Goal: Task Accomplishment & Management: Manage account settings

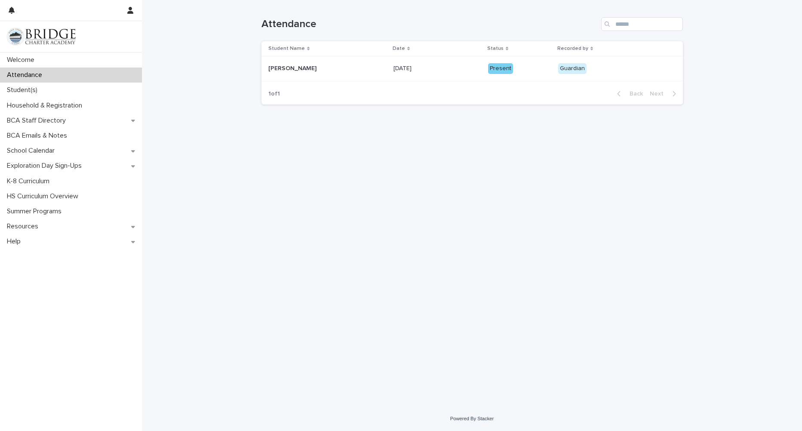
click at [423, 70] on p at bounding box center [438, 68] width 88 height 7
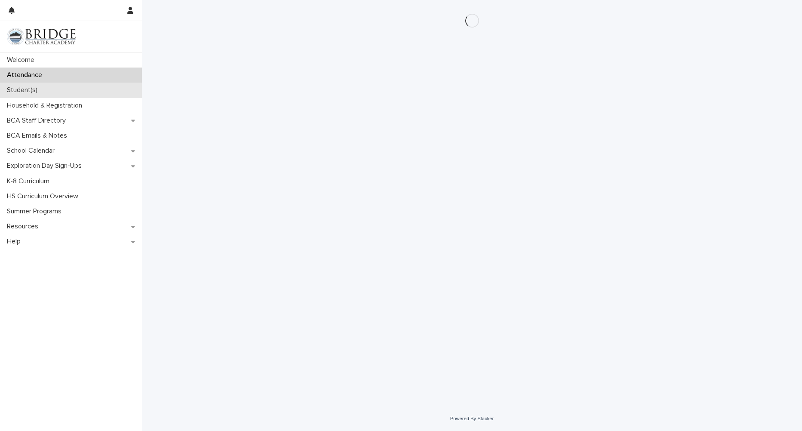
click at [47, 88] on div "Student(s)" at bounding box center [71, 90] width 142 height 15
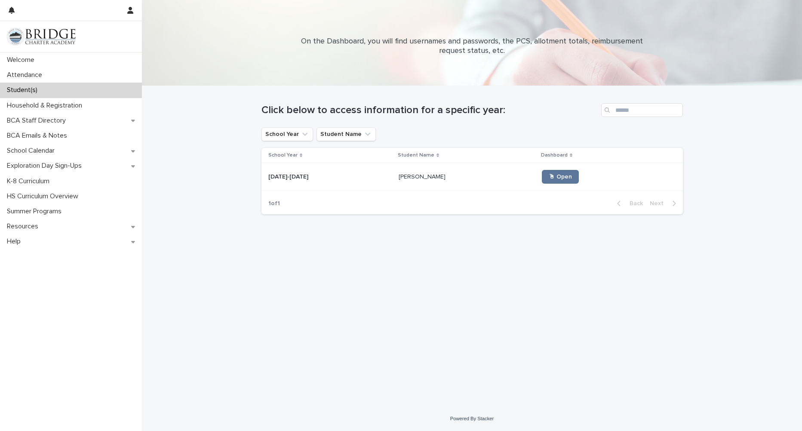
click at [360, 173] on p at bounding box center [330, 176] width 124 height 7
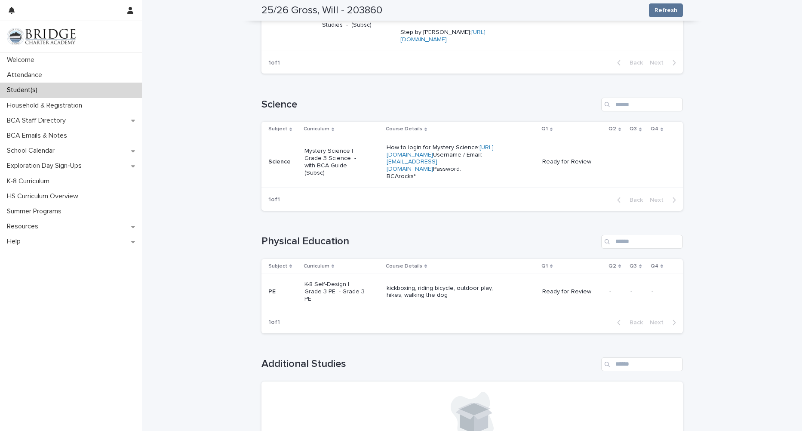
scroll to position [659, 0]
click at [490, 180] on p "How to login for Mystery Science: [URL][DOMAIN_NAME] Username / Email: [EMAIL_A…" at bounding box center [448, 162] width 123 height 36
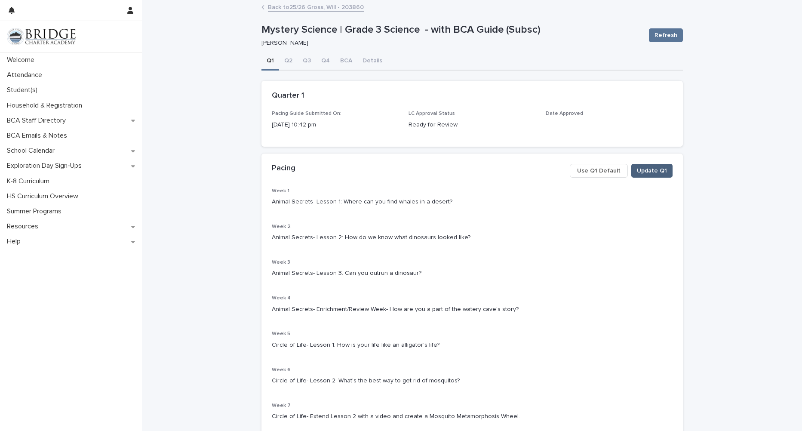
click at [645, 172] on span "Update Q1" at bounding box center [652, 171] width 30 height 9
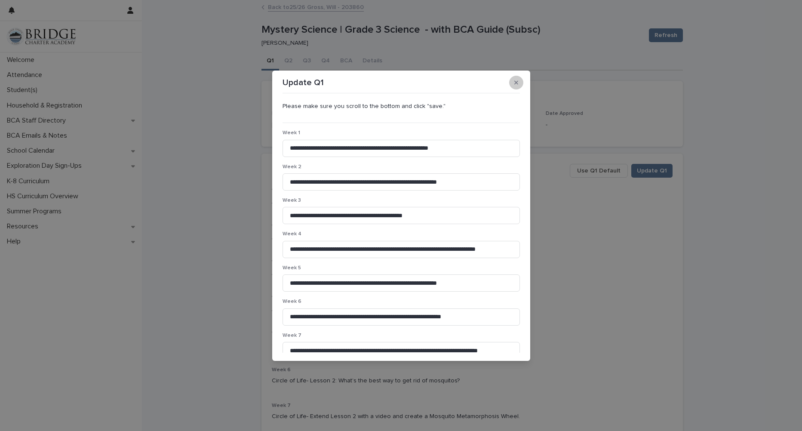
click at [518, 83] on button "button" at bounding box center [516, 83] width 14 height 14
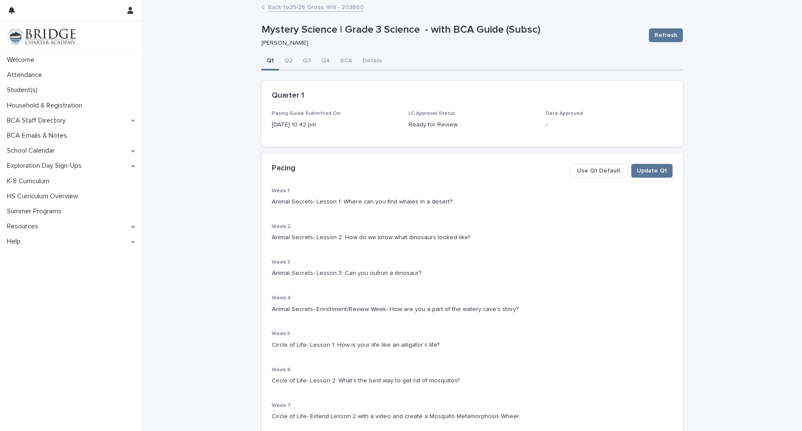
click at [592, 169] on span "Use Q1 Default" at bounding box center [598, 171] width 43 height 9
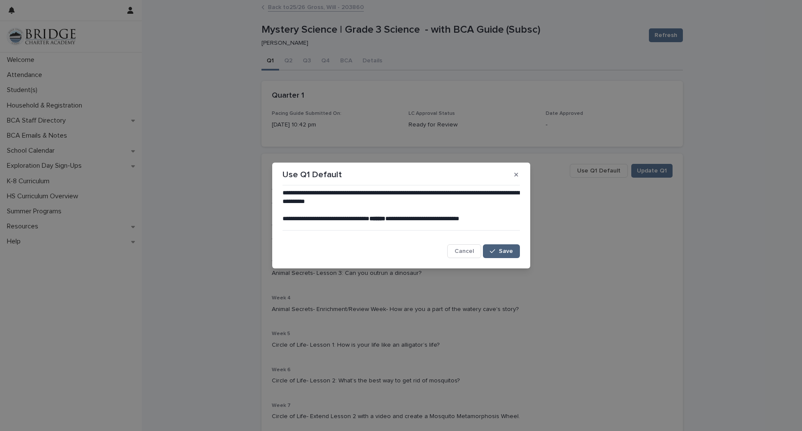
click at [501, 249] on span "Save" at bounding box center [506, 251] width 14 height 6
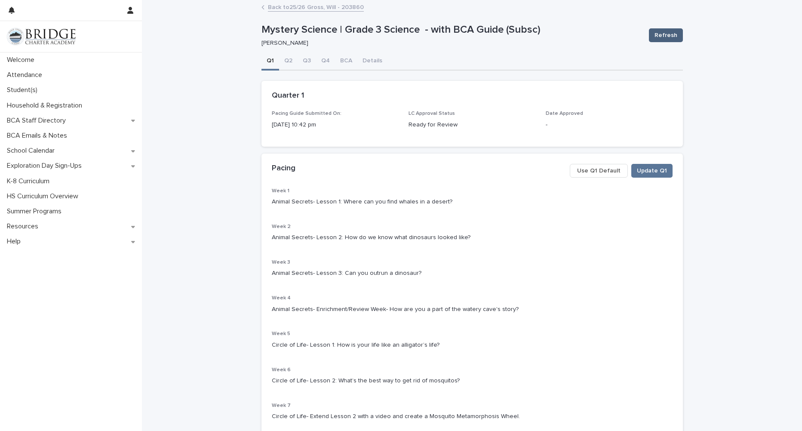
click at [662, 35] on span "Refresh" at bounding box center [666, 35] width 23 height 9
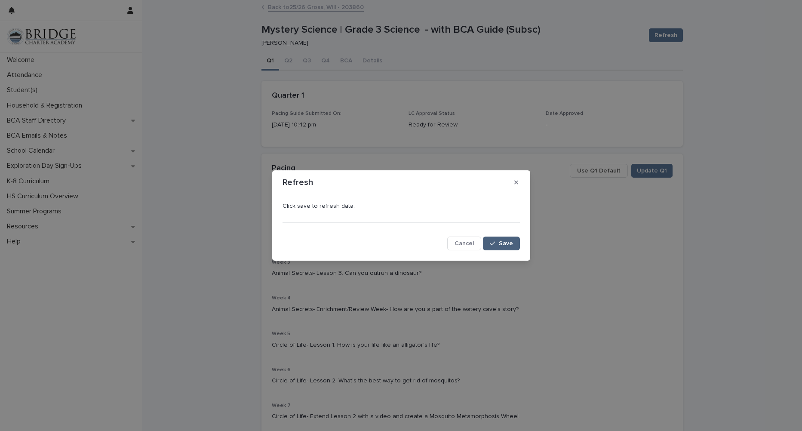
click at [506, 244] on span "Save" at bounding box center [506, 244] width 14 height 6
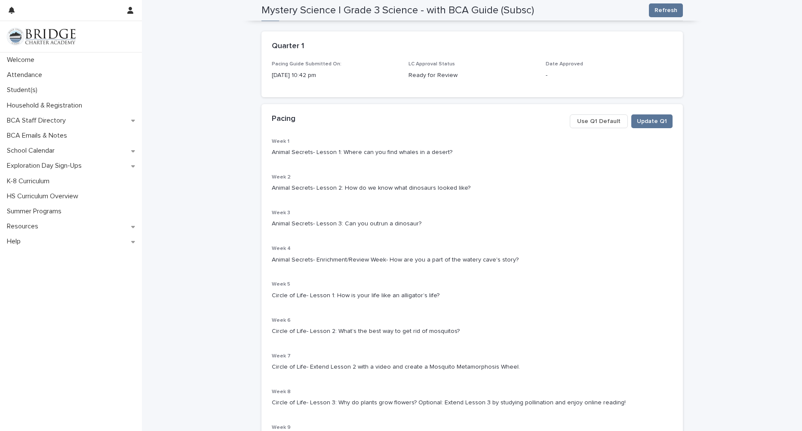
scroll to position [18, 0]
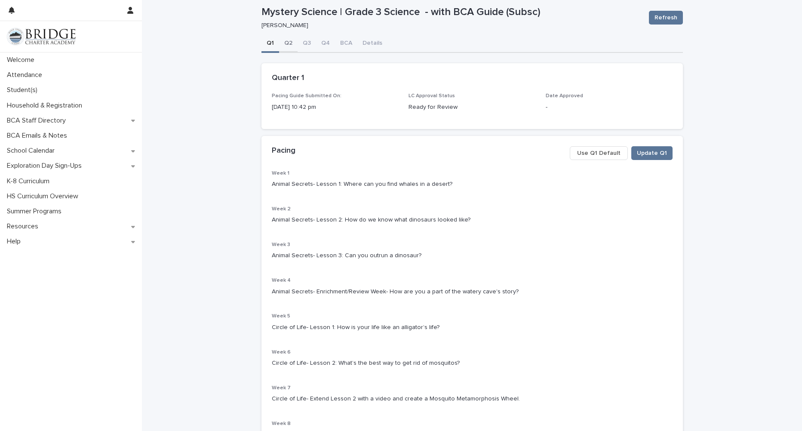
click at [284, 40] on div "**********" at bounding box center [473, 307] width 422 height 544
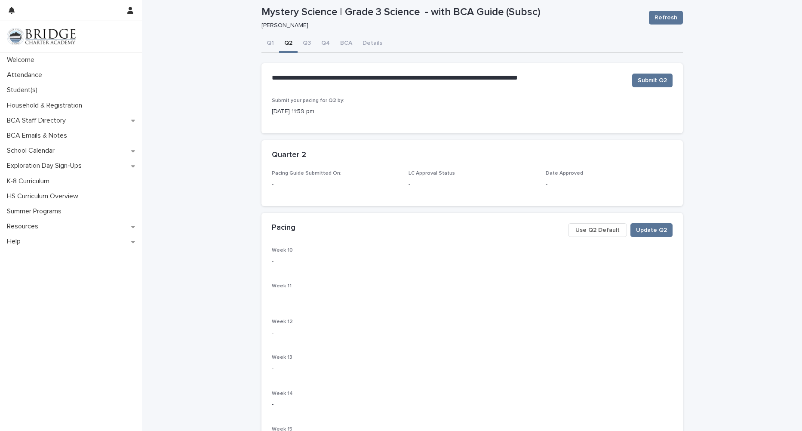
scroll to position [56, 0]
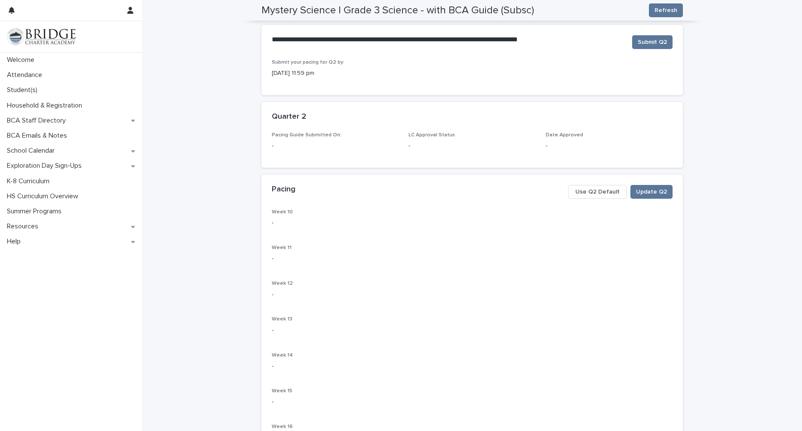
click at [598, 190] on span "Use Q2 Default" at bounding box center [598, 192] width 44 height 9
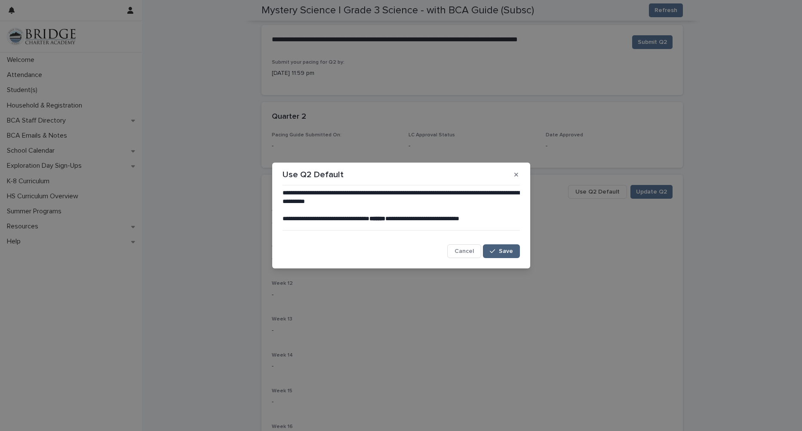
click at [509, 253] on span "Save" at bounding box center [506, 251] width 14 height 6
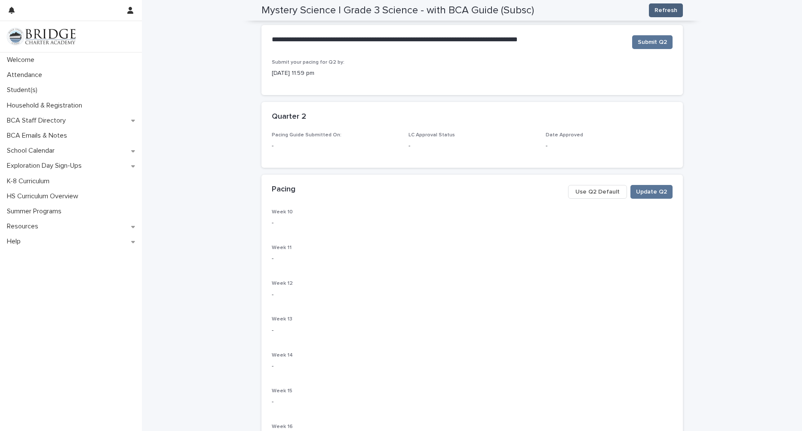
click at [660, 12] on span "Refresh" at bounding box center [666, 10] width 23 height 9
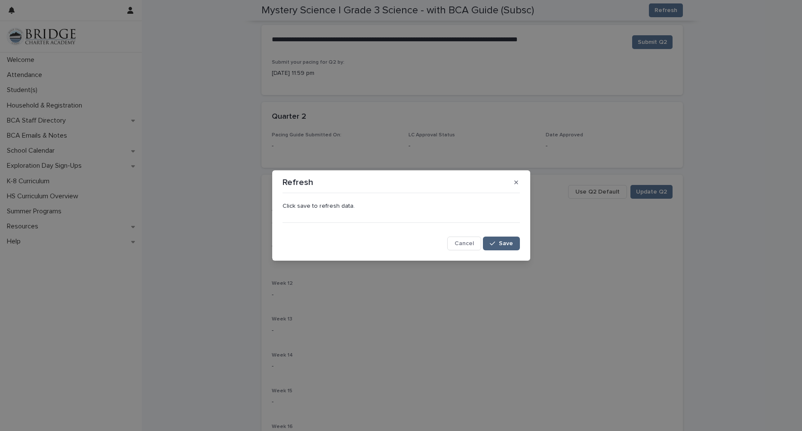
click at [511, 246] on span "Save" at bounding box center [506, 244] width 14 height 6
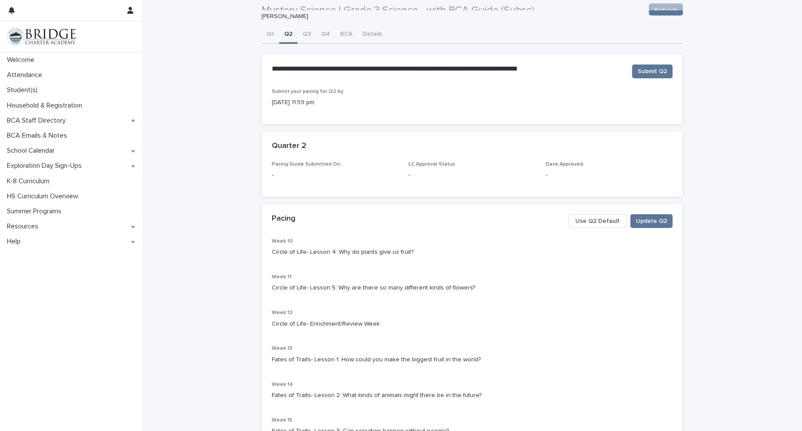
scroll to position [0, 0]
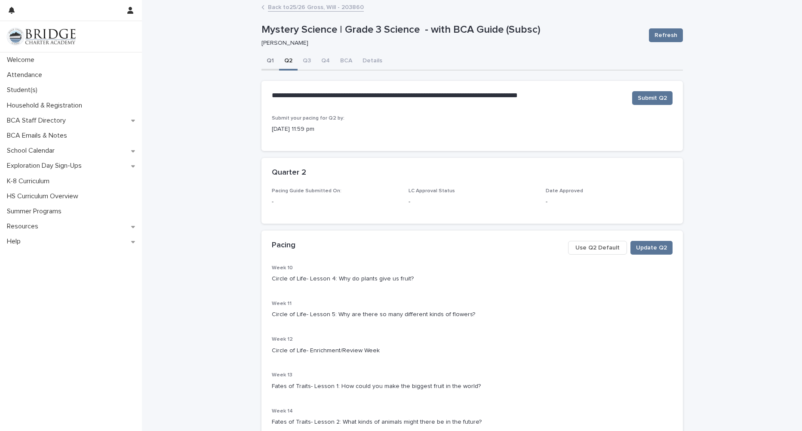
click at [265, 60] on button "Q1" at bounding box center [271, 61] width 18 height 18
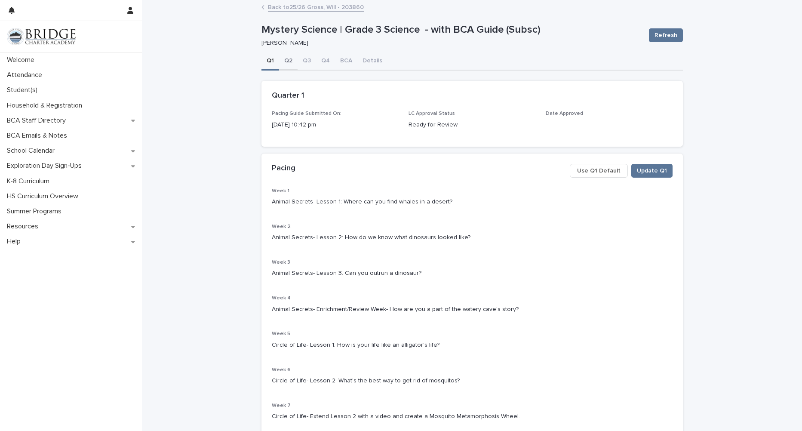
click at [281, 54] on button "Q2" at bounding box center [288, 61] width 19 height 18
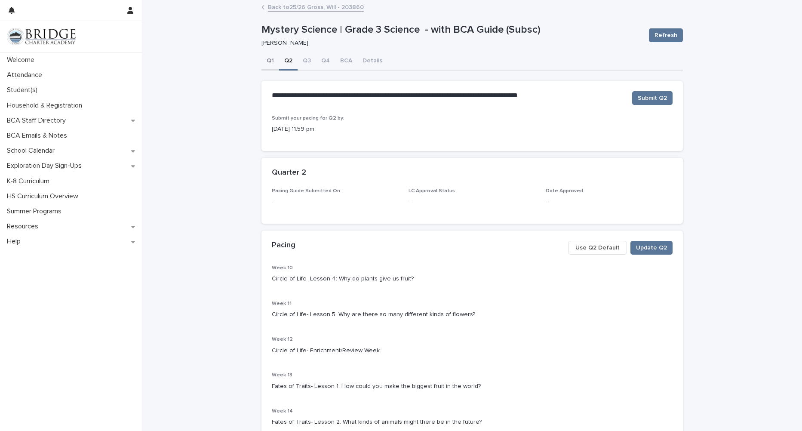
click at [262, 56] on button "Q1" at bounding box center [271, 61] width 18 height 18
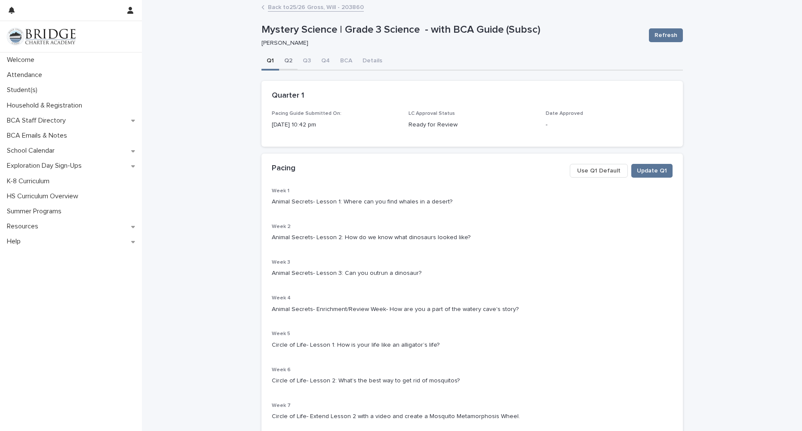
click at [283, 63] on button "Q2" at bounding box center [288, 61] width 19 height 18
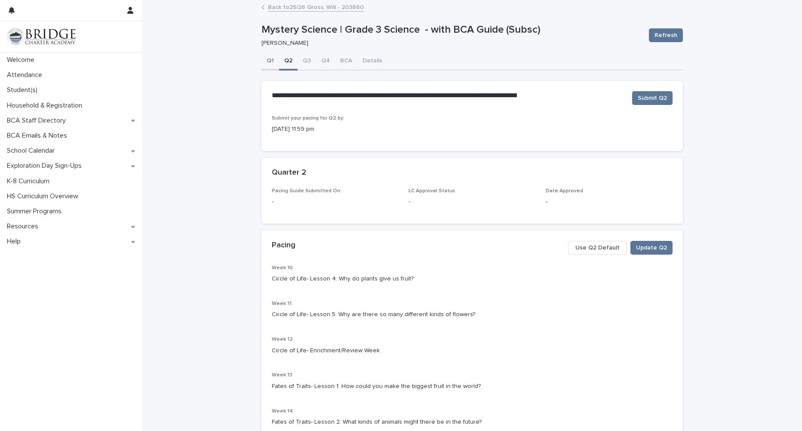
click at [265, 56] on button "Q1" at bounding box center [271, 61] width 18 height 18
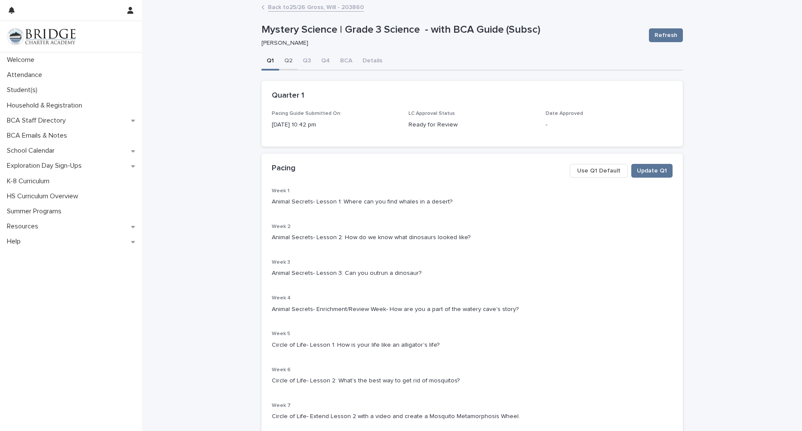
click at [282, 62] on button "Q2" at bounding box center [288, 61] width 19 height 18
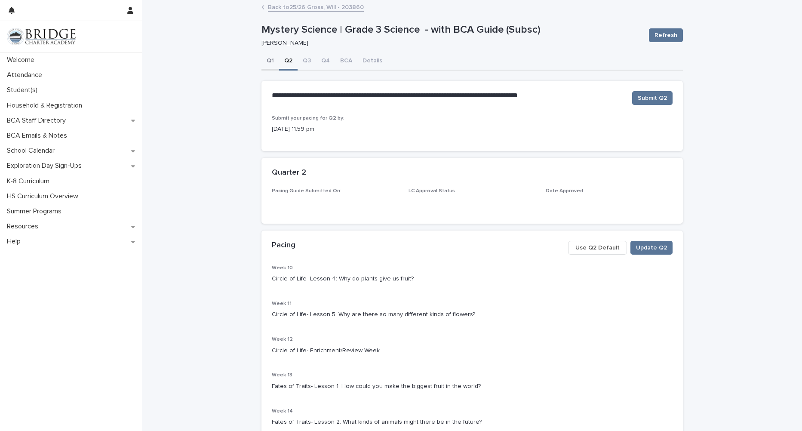
click at [268, 61] on button "Q1" at bounding box center [271, 61] width 18 height 18
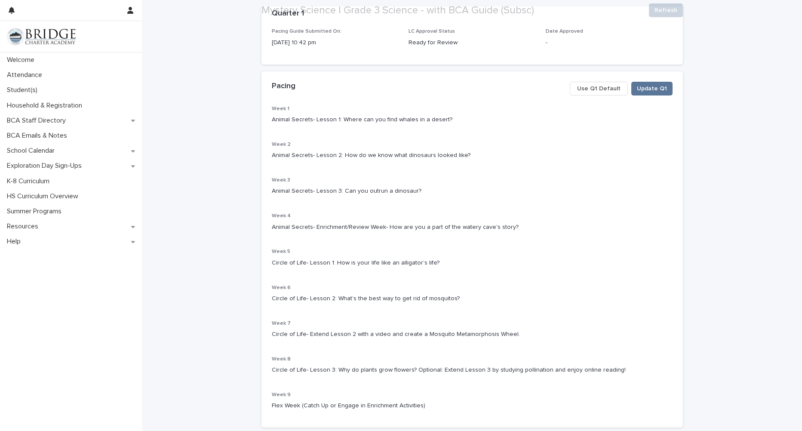
scroll to position [86, 0]
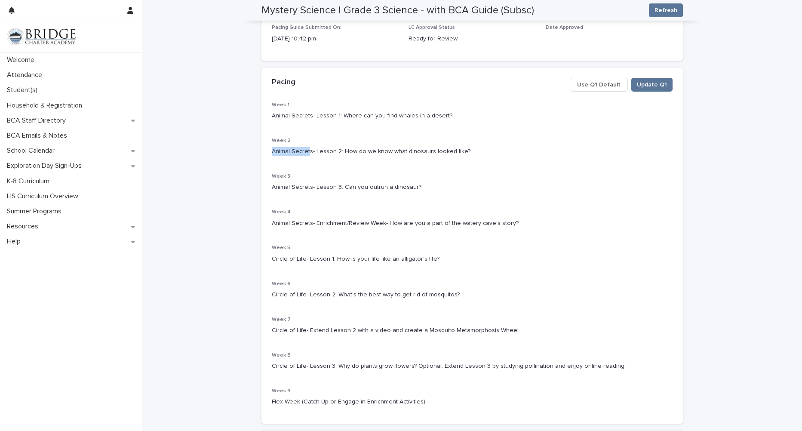
drag, startPoint x: 306, startPoint y: 148, endPoint x: 270, endPoint y: 149, distance: 36.1
click at [272, 149] on p "Animal Secrets- Lesson 2: How do we know what dinosaurs looked like?" at bounding box center [472, 151] width 401 height 9
drag, startPoint x: 270, startPoint y: 149, endPoint x: 427, endPoint y: 180, distance: 160.6
click at [428, 180] on div "Week 3 Animal Secrets- Lesson 3: Can you outrun a dinosaur?" at bounding box center [472, 185] width 401 height 25
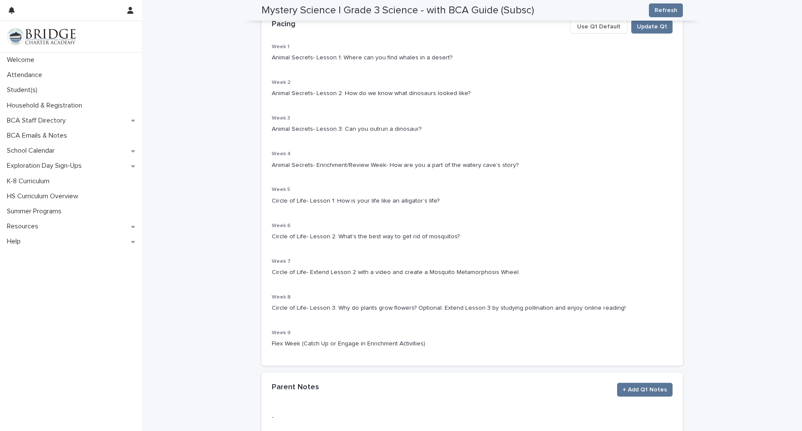
scroll to position [215, 0]
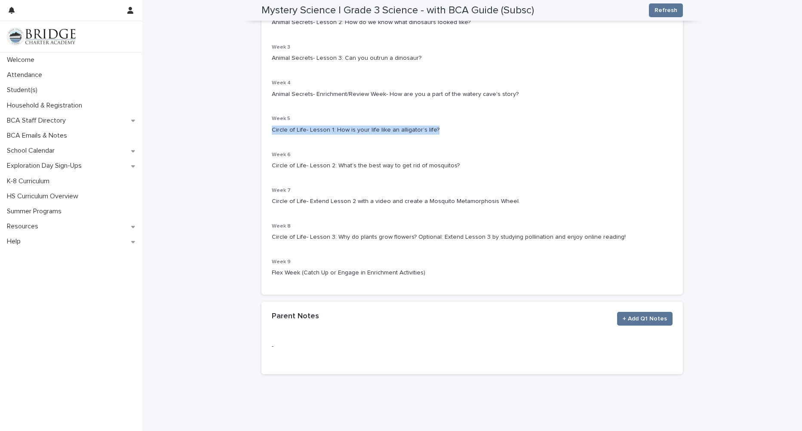
drag, startPoint x: 430, startPoint y: 132, endPoint x: 270, endPoint y: 132, distance: 160.1
click at [272, 132] on p "Circle of Life- Lesson 1: How is your life like an alligator’s life?" at bounding box center [472, 130] width 401 height 9
drag, startPoint x: 248, startPoint y: 172, endPoint x: 271, endPoint y: 162, distance: 25.3
click at [248, 172] on div "**********" at bounding box center [472, 105] width 660 height 638
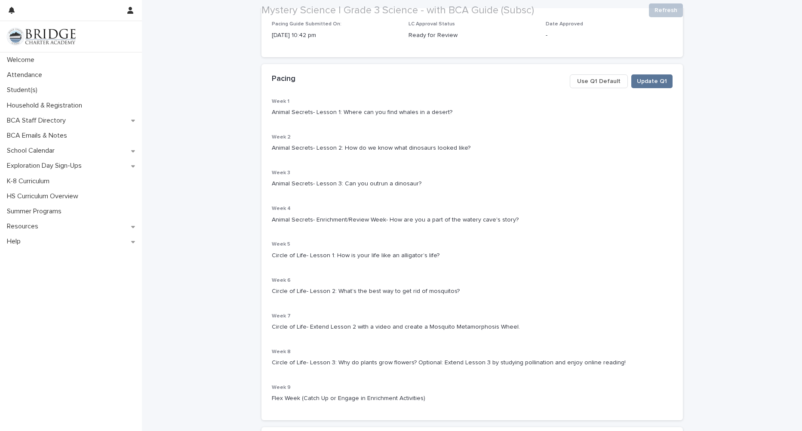
scroll to position [172, 0]
